Goal: Transaction & Acquisition: Purchase product/service

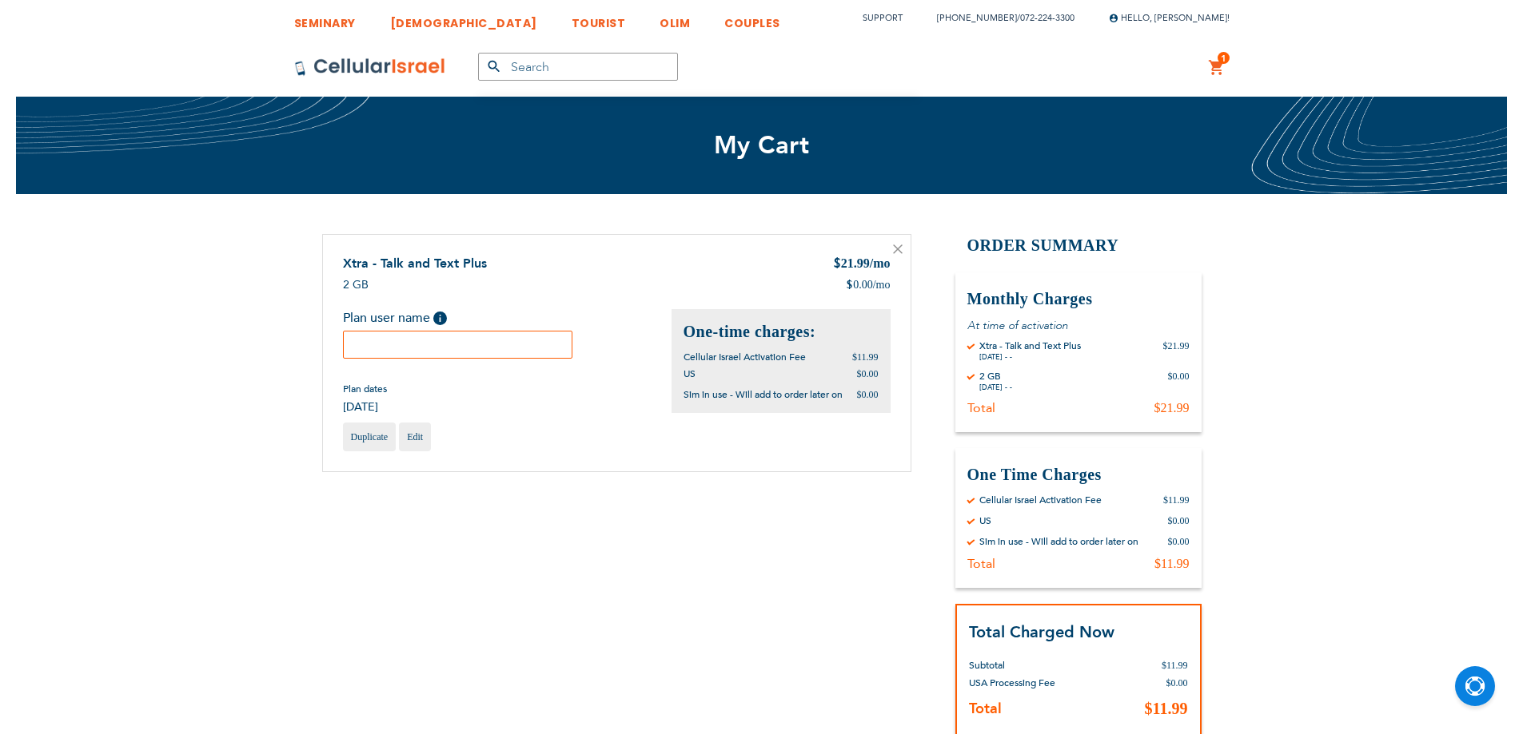
click at [531, 341] on input "text" at bounding box center [458, 345] width 230 height 28
paste input "548507100"
type input "548507100"
paste input "[PERSON_NAME]"
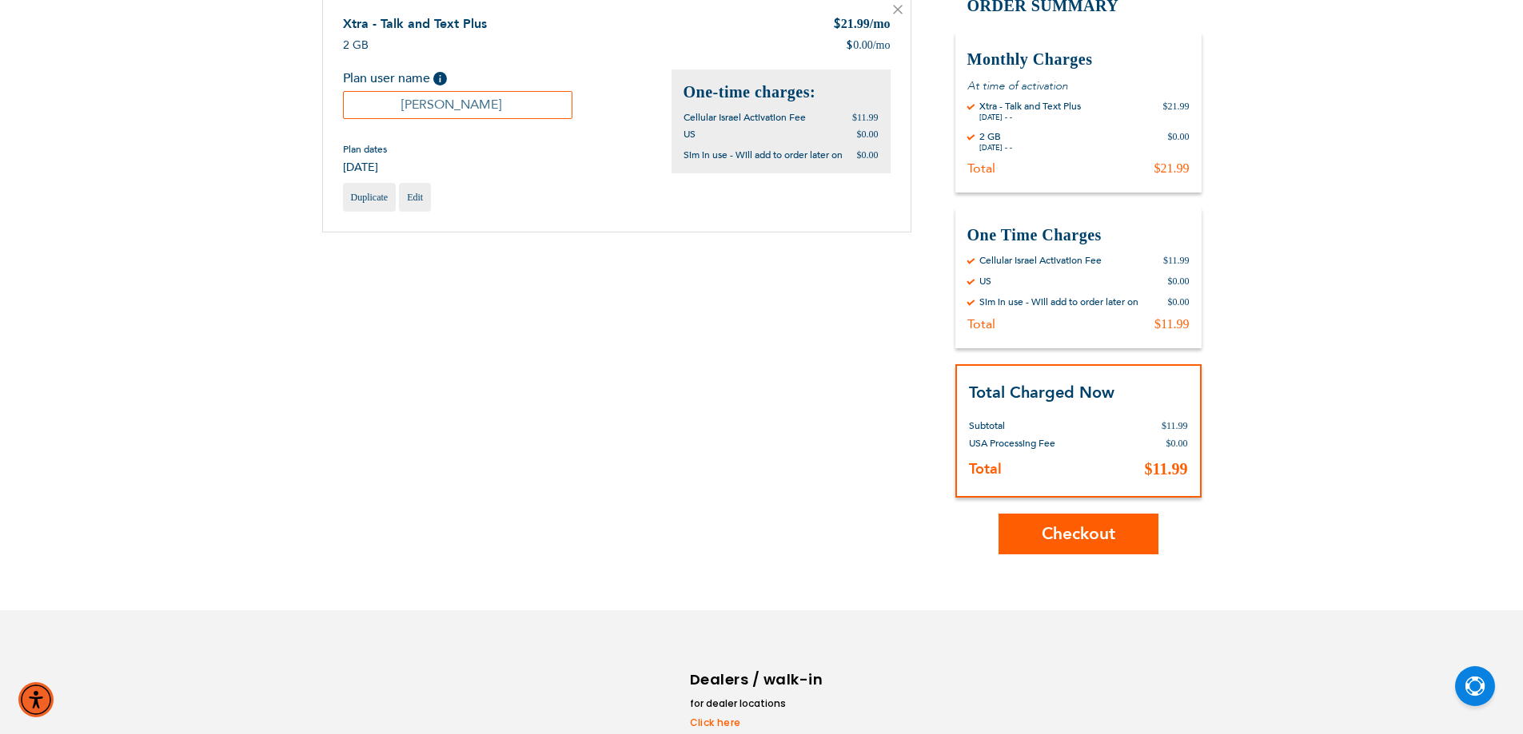
type input "[PERSON_NAME]"
click at [1055, 546] on button "Checkout" at bounding box center [1078, 534] width 160 height 41
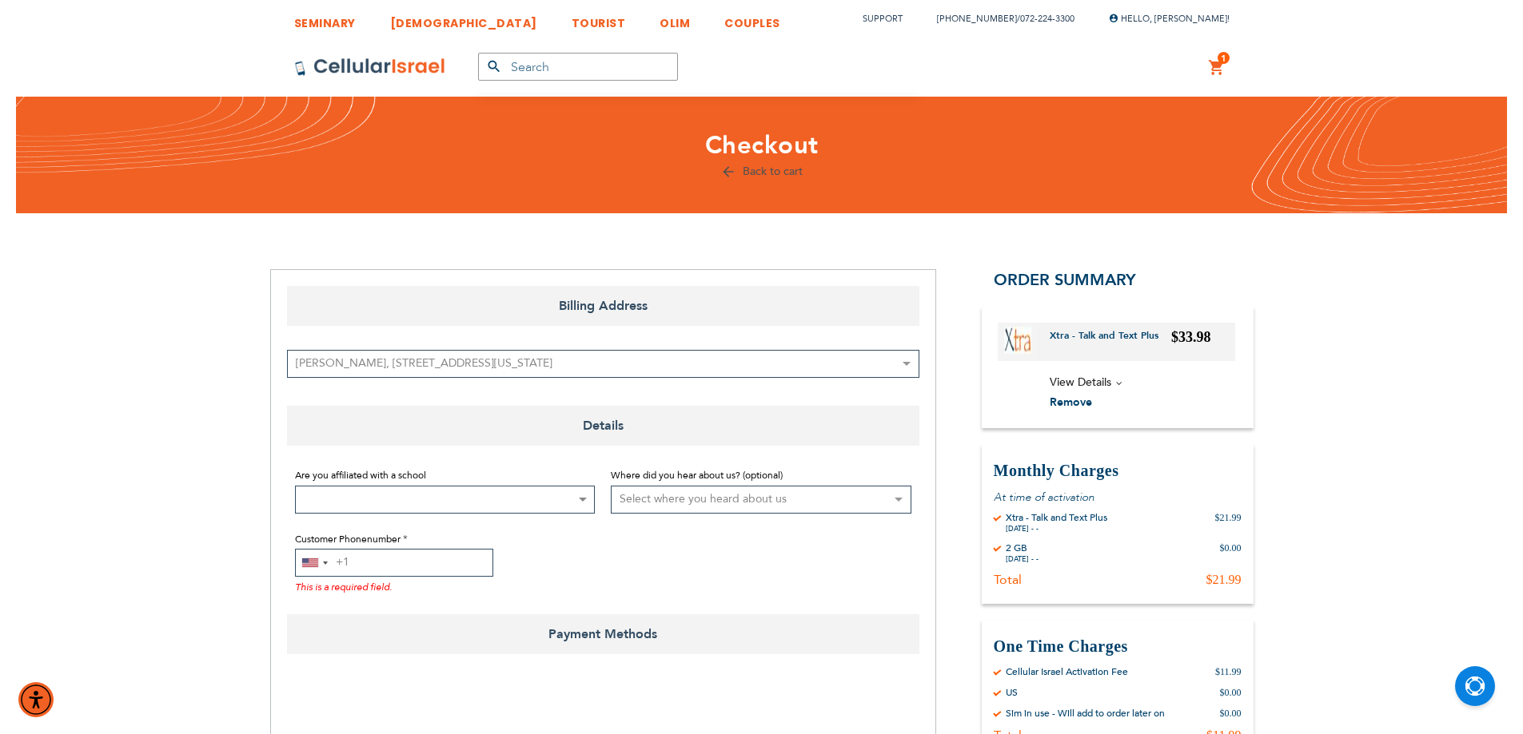
click at [401, 554] on input "Customer Phonenumber" at bounding box center [394, 563] width 198 height 28
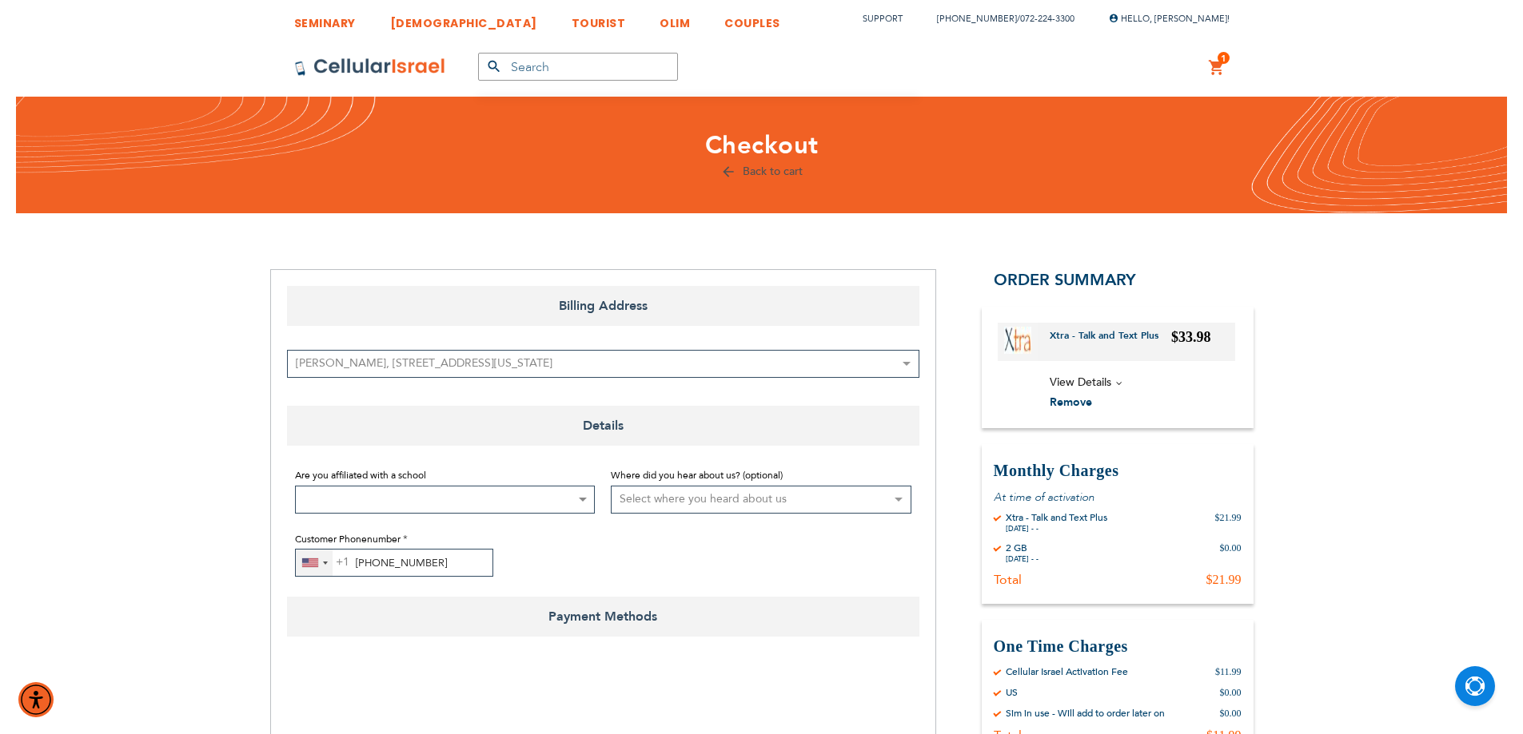
type input "722-243-300"
click at [322, 571] on div "United States +1" at bounding box center [314, 563] width 37 height 26
type input "972"
click at [360, 615] on span "+972" at bounding box center [370, 624] width 26 height 20
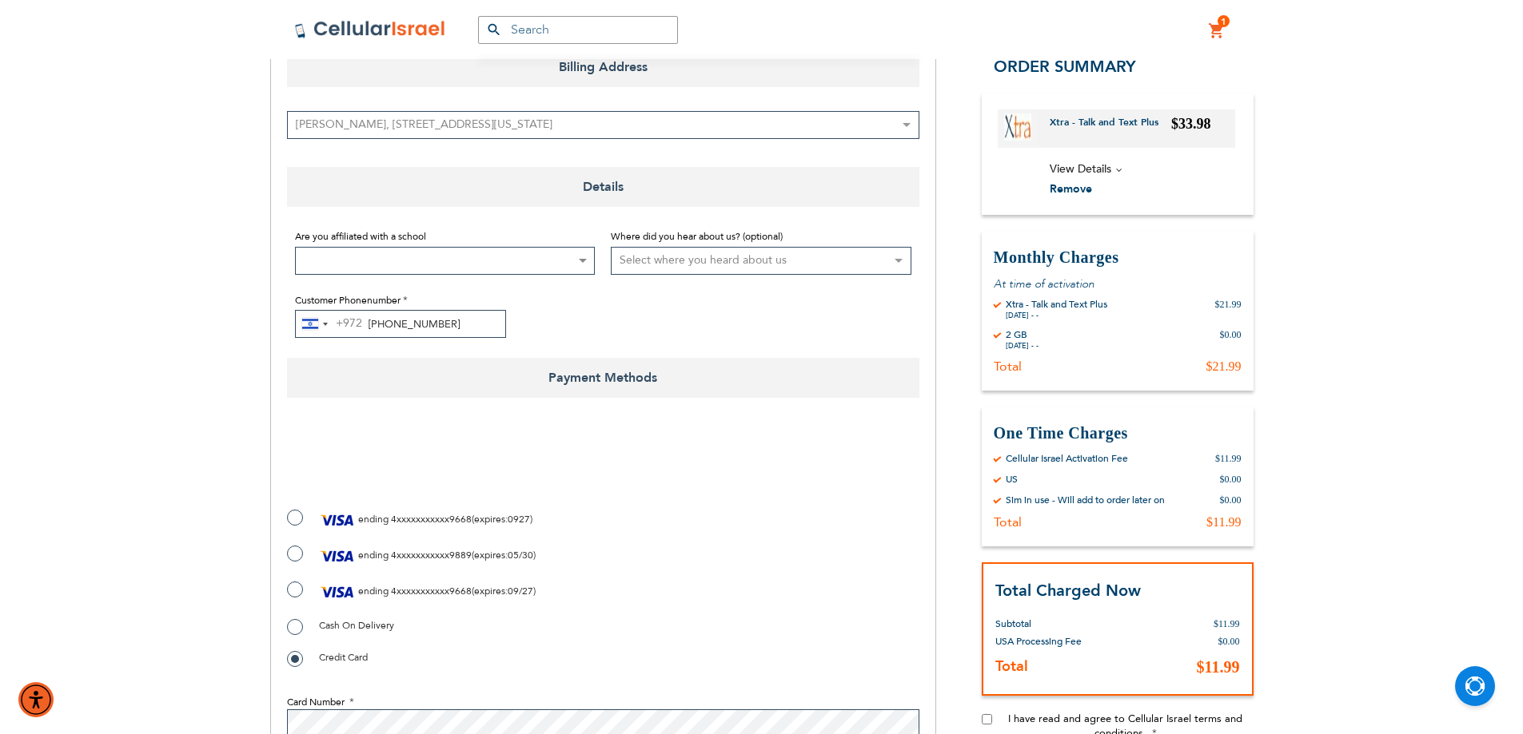
scroll to position [240, 0]
checkbox input "true"
click at [398, 594] on span "4xxxxxxxxxxx9668" at bounding box center [431, 590] width 81 height 13
radio input "true"
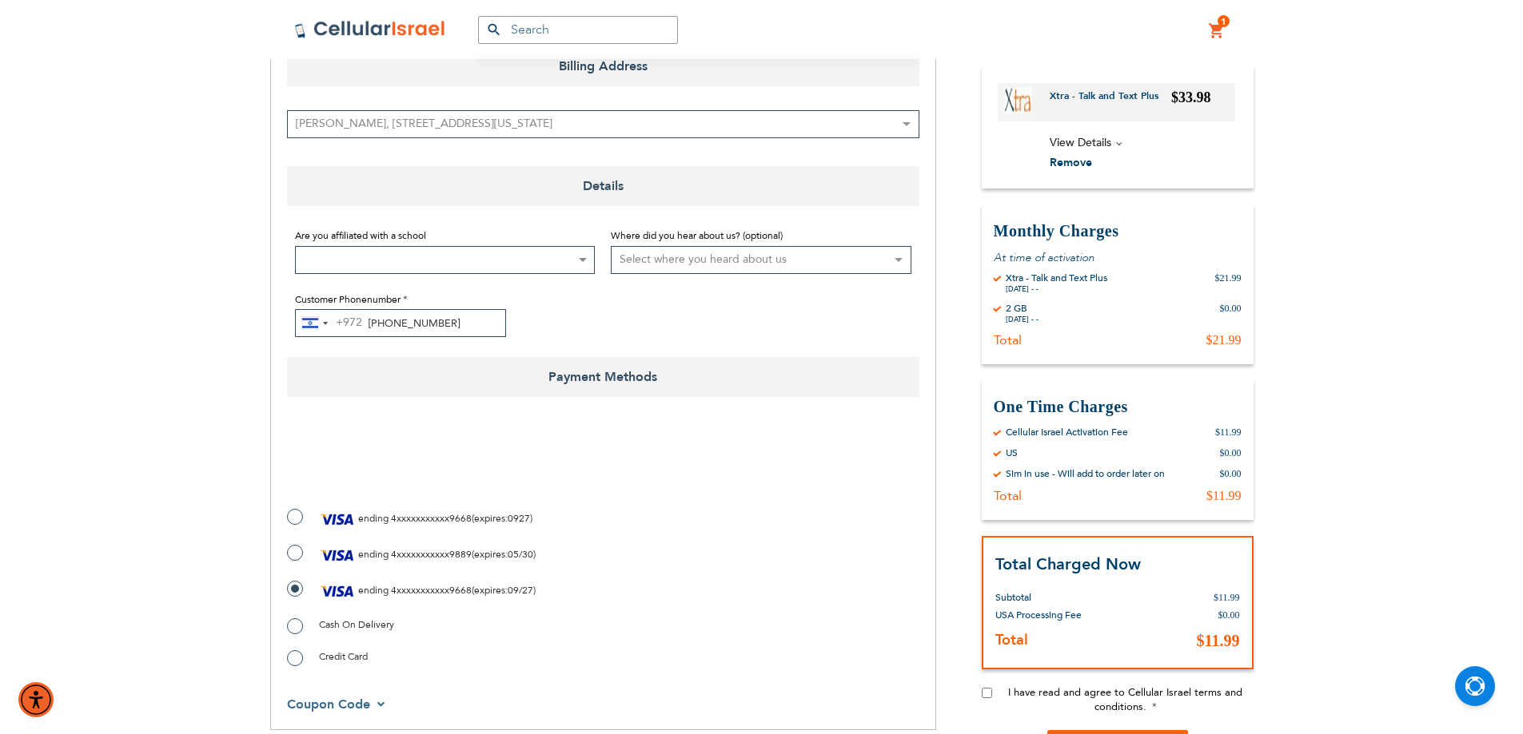
click at [985, 691] on input "I have read and agree to Cellular Israel terms and conditions." at bounding box center [986, 693] width 10 height 10
checkbox input "true"
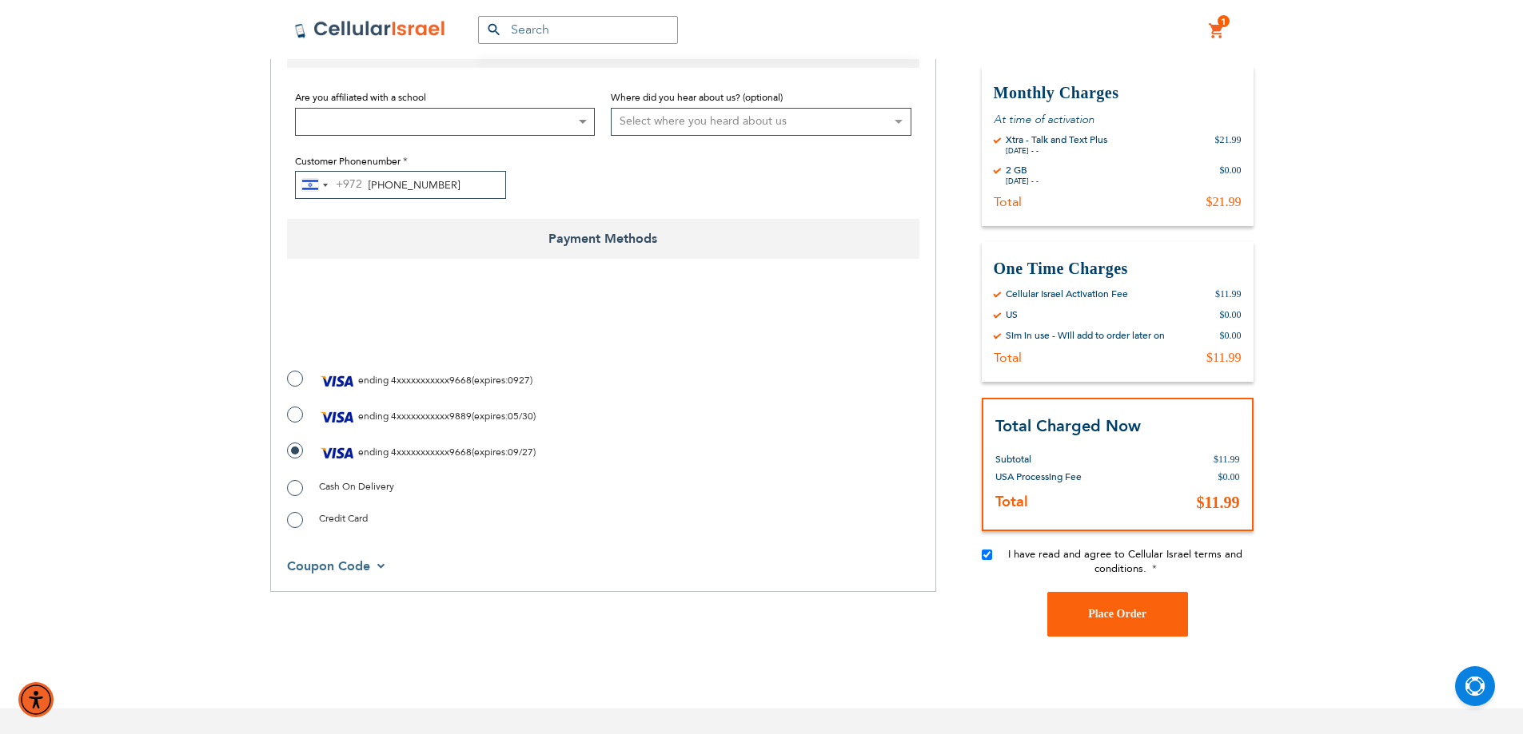
scroll to position [480, 0]
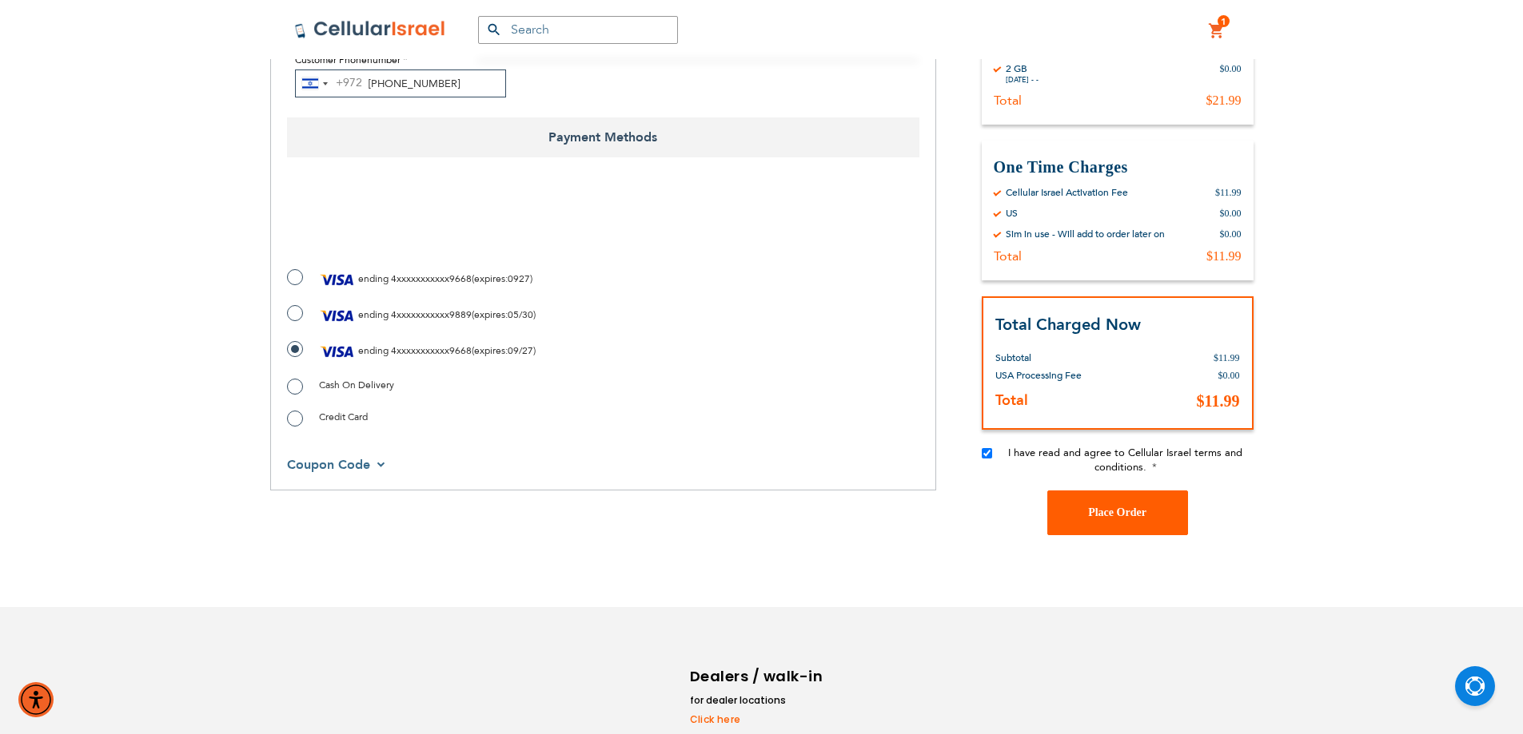
click at [1122, 504] on button "Place Order" at bounding box center [1117, 513] width 141 height 45
